Goal: Navigation & Orientation: Find specific page/section

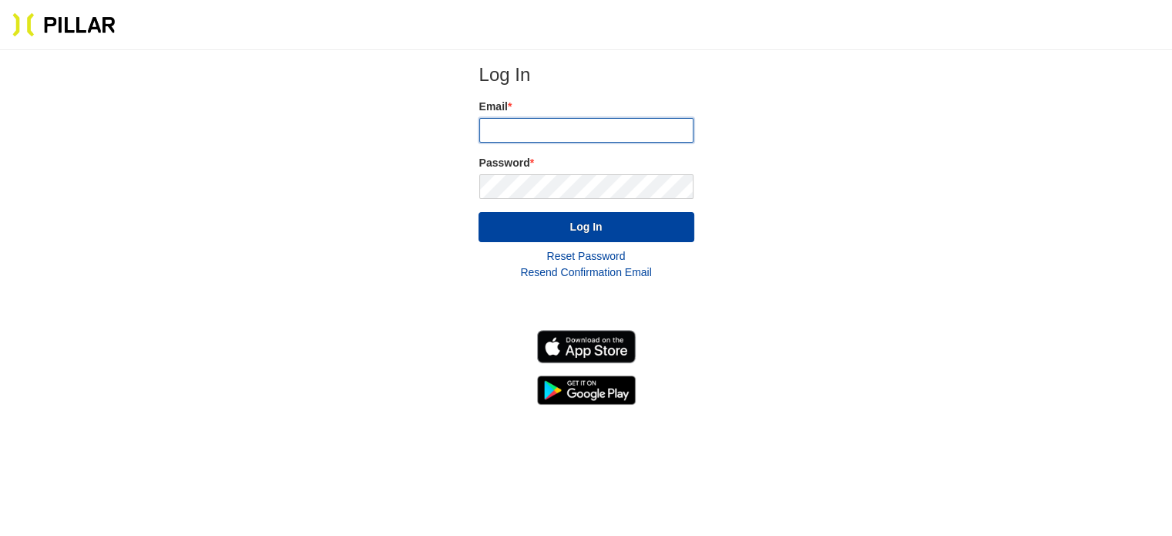
click at [555, 134] on input "email" at bounding box center [586, 130] width 214 height 25
type input "[PERSON_NAME][EMAIL_ADDRESS][PERSON_NAME][PERSON_NAME][DOMAIN_NAME]"
click at [479, 212] on button "Log In" at bounding box center [587, 227] width 216 height 30
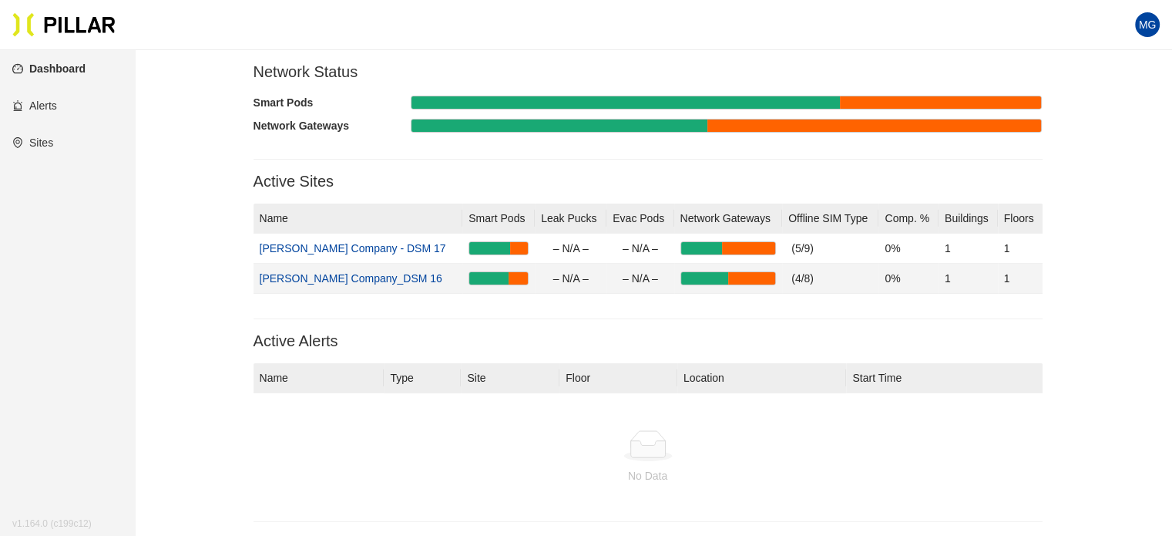
click at [289, 274] on link "[PERSON_NAME] Company_DSM 16" at bounding box center [351, 278] width 183 height 12
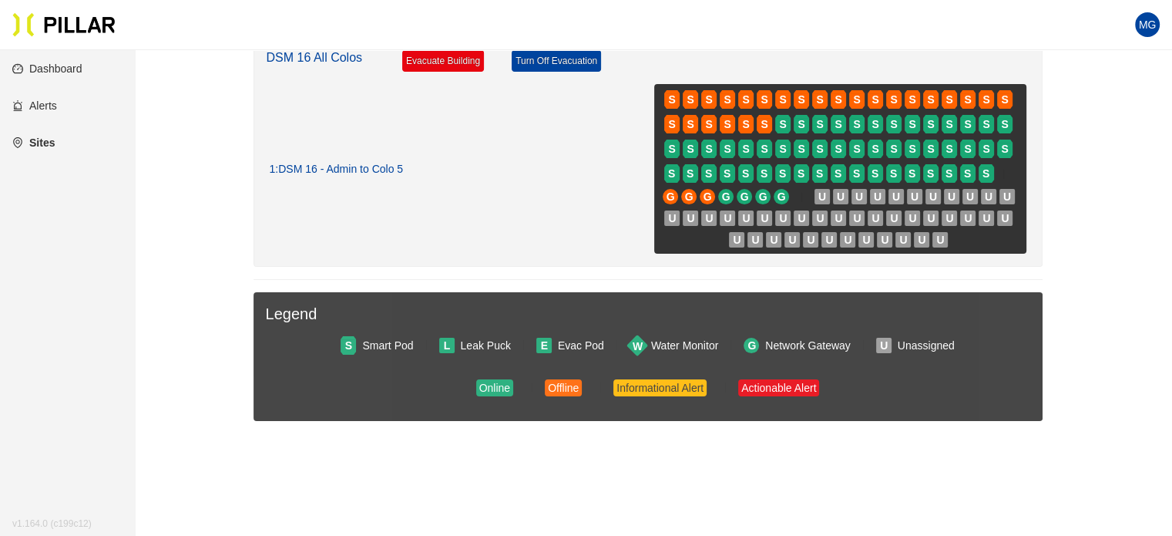
scroll to position [213, 0]
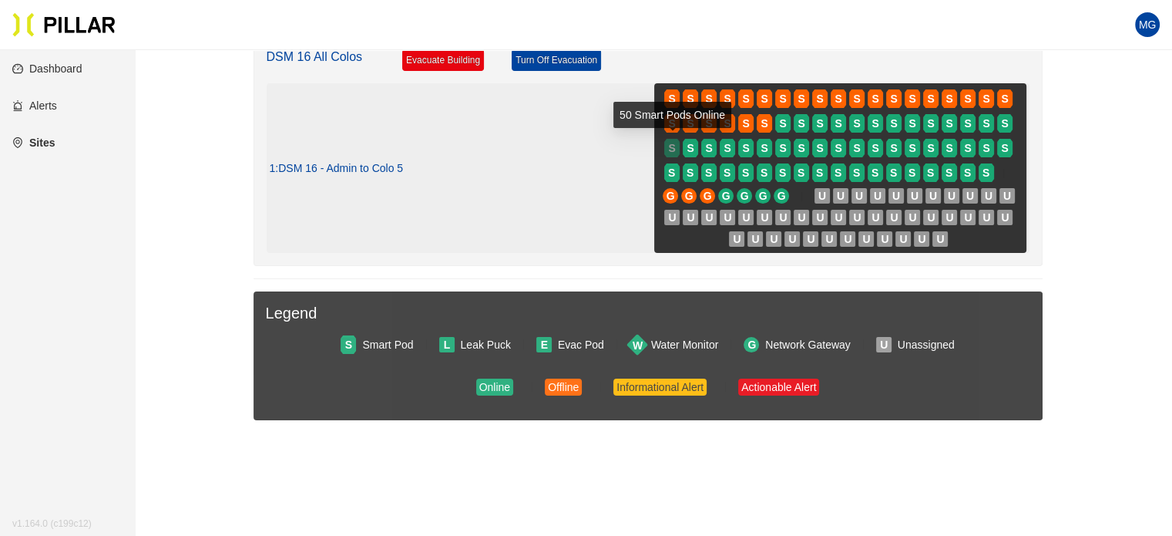
click at [669, 144] on span "S" at bounding box center [671, 148] width 7 height 17
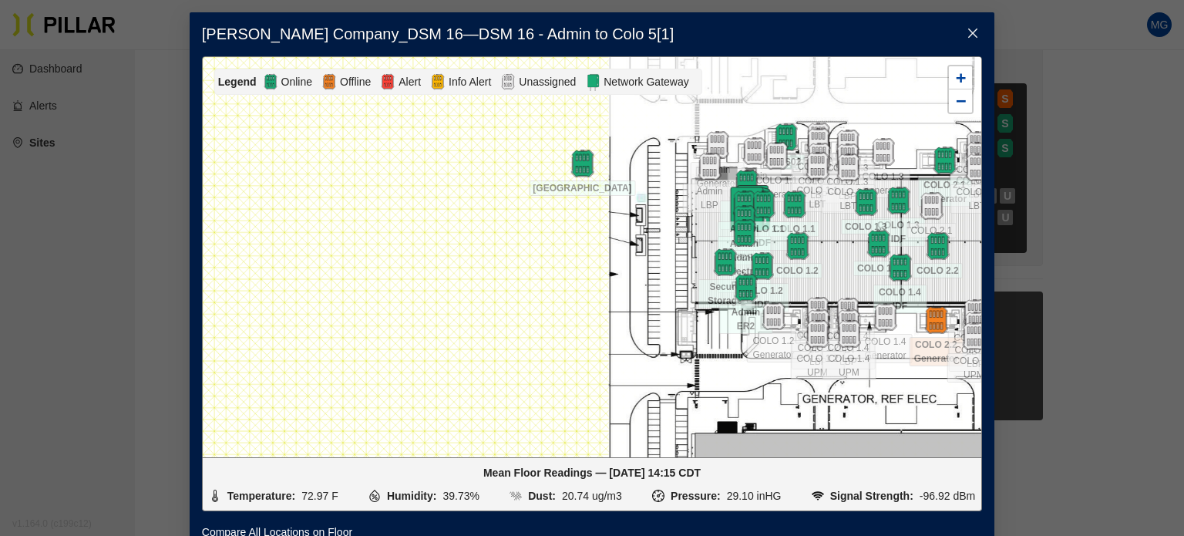
drag, startPoint x: 491, startPoint y: 276, endPoint x: 994, endPoint y: 256, distance: 503.7
click at [994, 256] on div "[PERSON_NAME] Company_DSM 16 — DSM 16 - Admin to Colo 5 [ 1 ] Legend Online Off…" at bounding box center [592, 268] width 1184 height 536
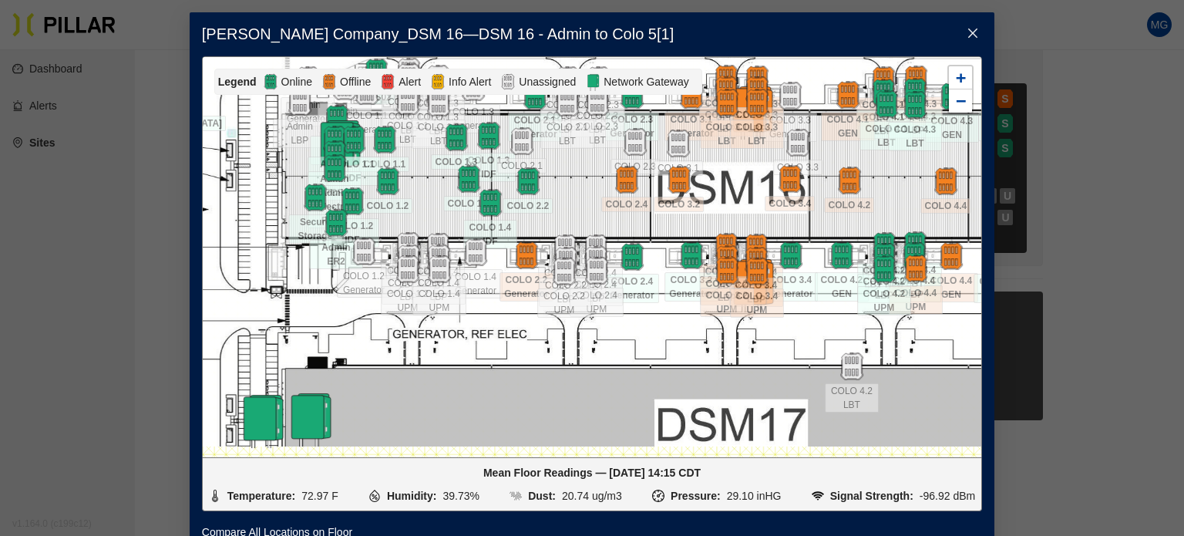
drag, startPoint x: 547, startPoint y: 301, endPoint x: 257, endPoint y: 237, distance: 297.0
click at [257, 237] on div at bounding box center [592, 257] width 779 height 400
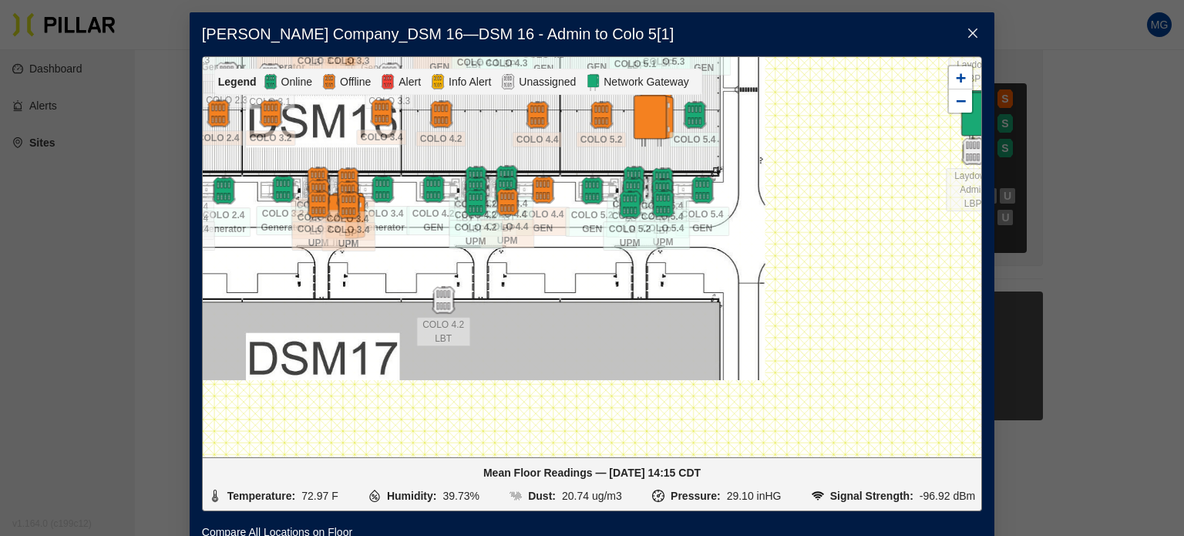
drag, startPoint x: 713, startPoint y: 378, endPoint x: 304, endPoint y: 312, distance: 413.9
click at [304, 312] on div at bounding box center [592, 257] width 779 height 400
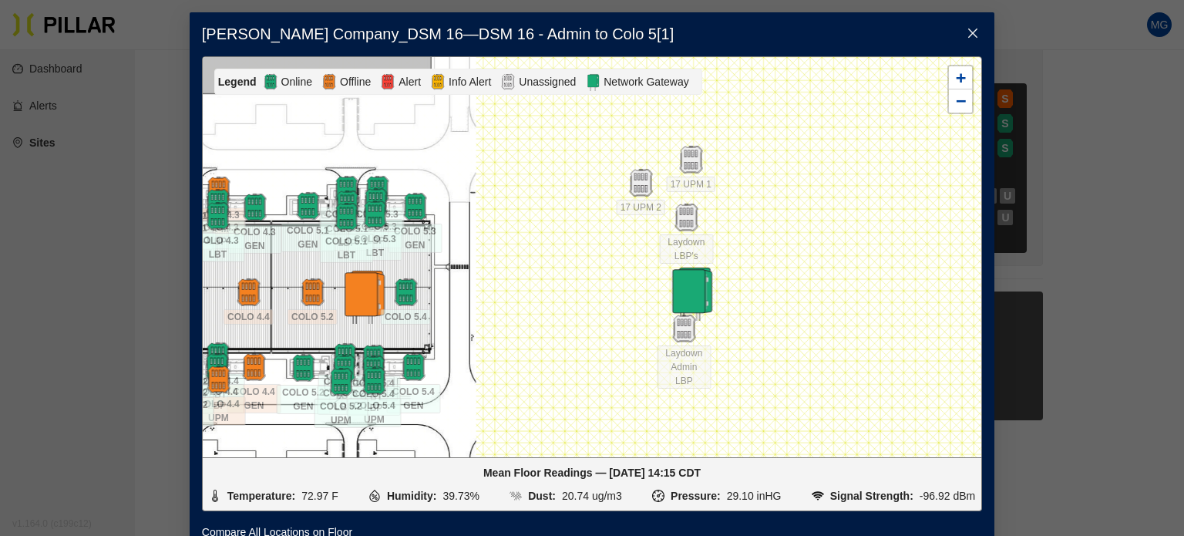
drag, startPoint x: 586, startPoint y: 344, endPoint x: 455, endPoint y: 483, distance: 191.4
click at [455, 483] on div "Legend Online Offline Alert Info Alert Unassigned Network Gateway 17 UPM 1 17 U…" at bounding box center [592, 283] width 780 height 455
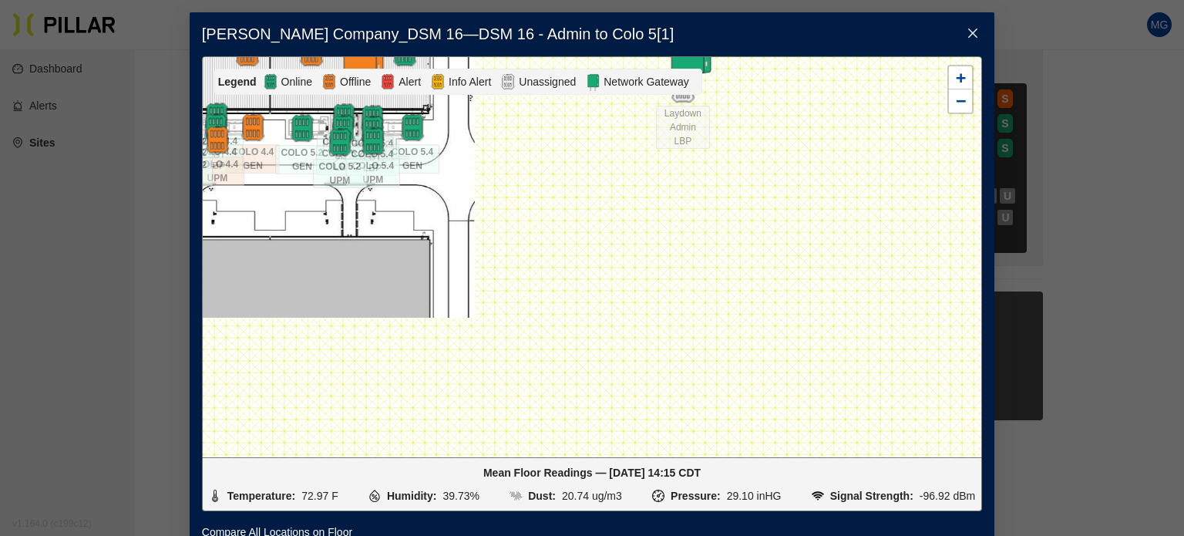
drag, startPoint x: 723, startPoint y: 357, endPoint x: 503, endPoint y: 117, distance: 325.7
click at [503, 117] on div at bounding box center [592, 257] width 779 height 400
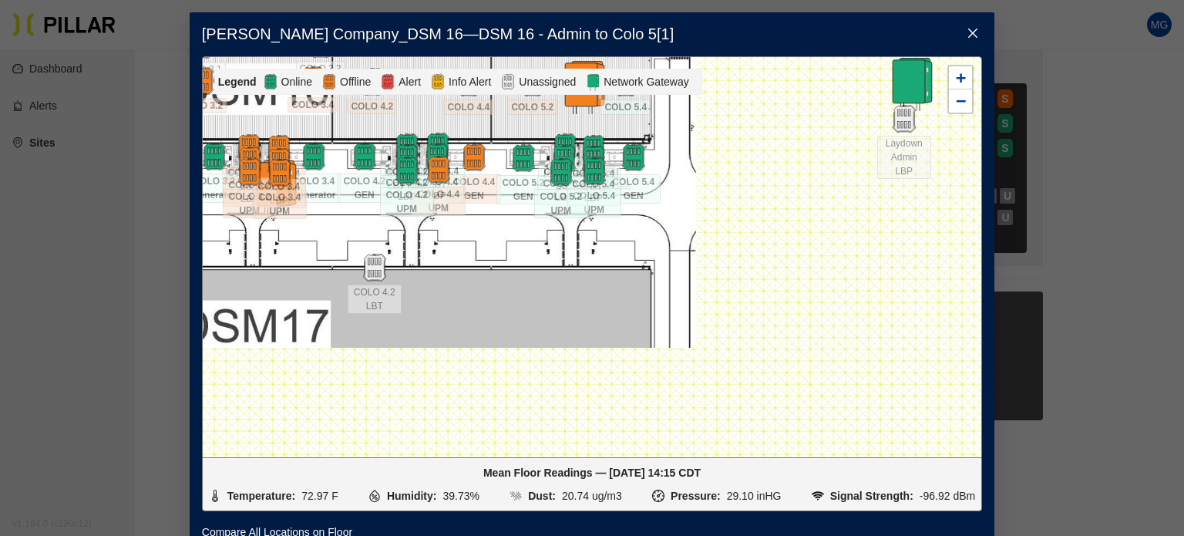
click at [971, 33] on icon "close" at bounding box center [973, 33] width 12 height 12
